Goal: Task Accomplishment & Management: Manage account settings

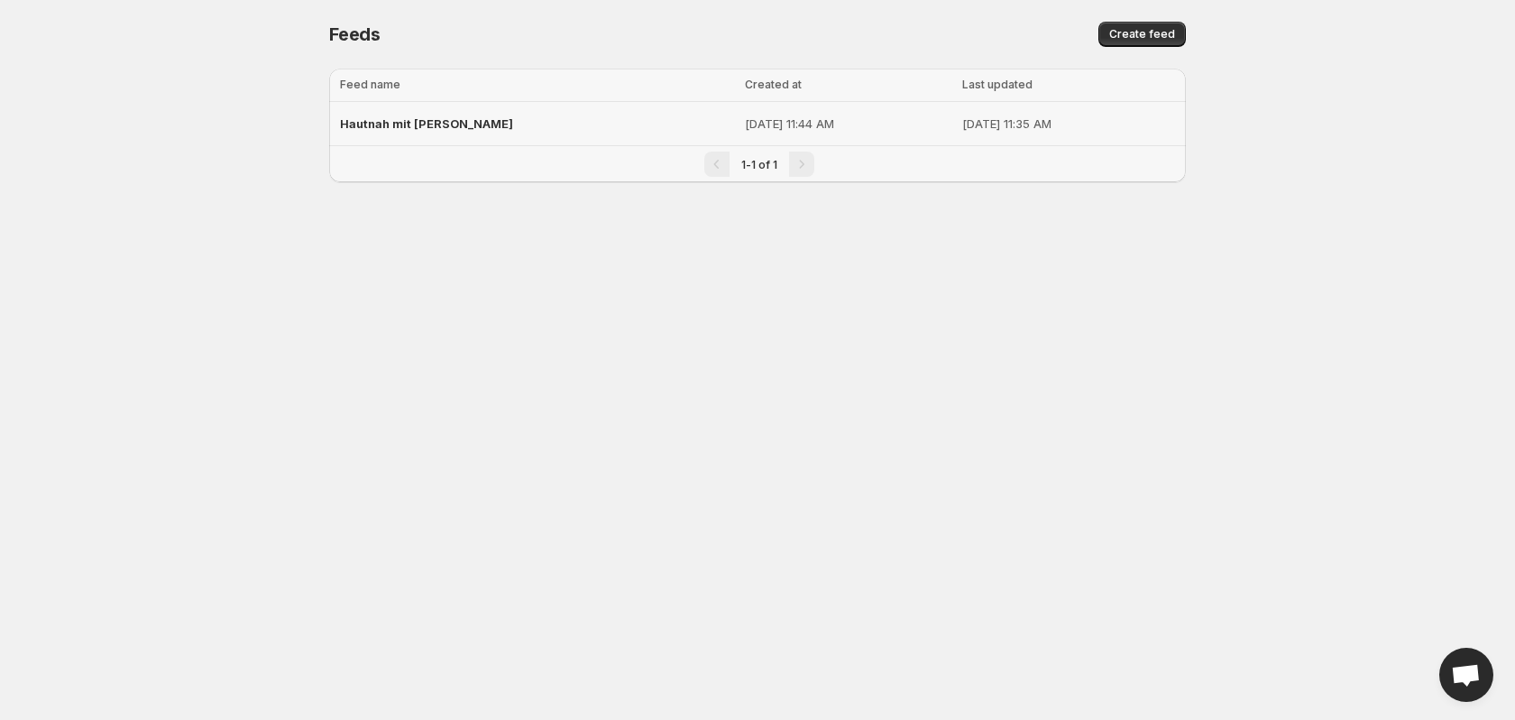
click at [520, 124] on div "Hautnah mit [PERSON_NAME]" at bounding box center [537, 123] width 394 height 32
